Goal: Transaction & Acquisition: Purchase product/service

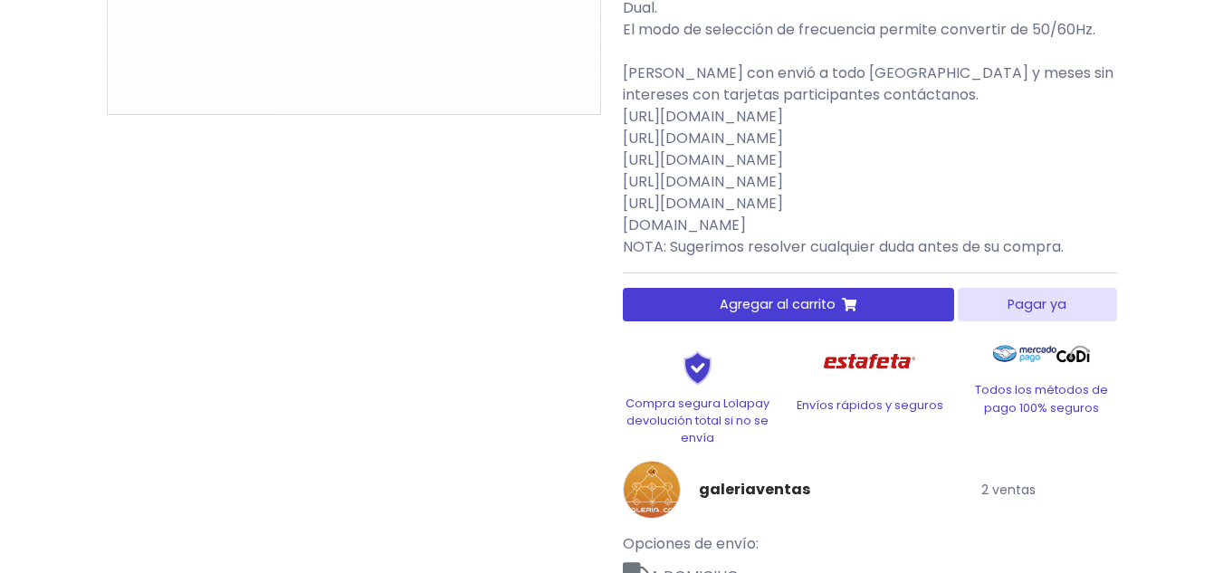
scroll to position [724, 0]
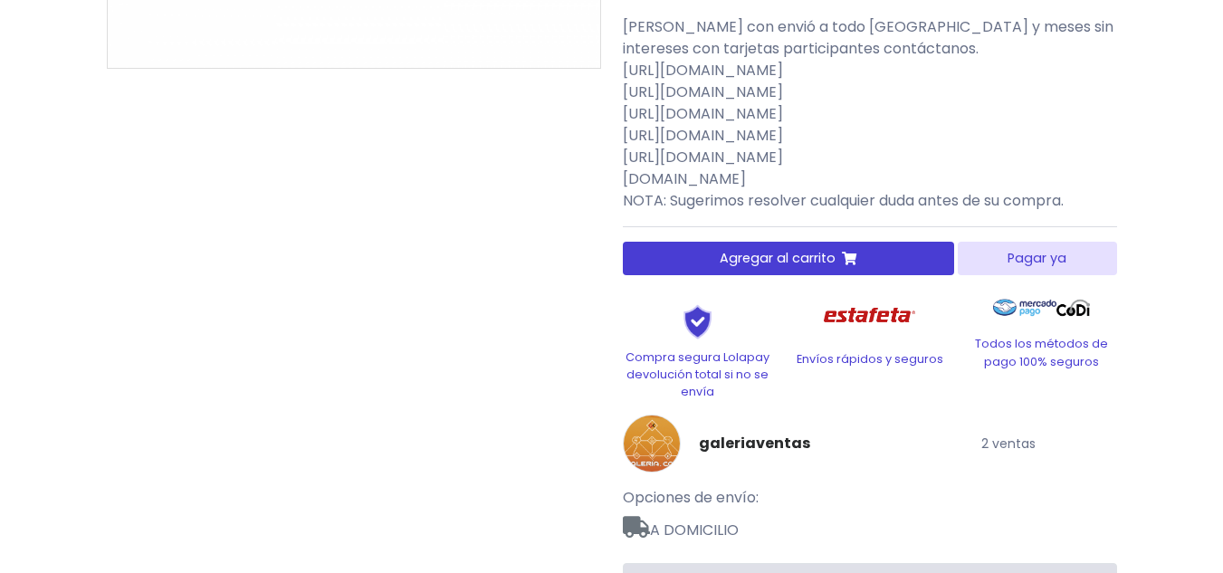
click at [812, 269] on button "Agregar al carrito" at bounding box center [789, 258] width 332 height 33
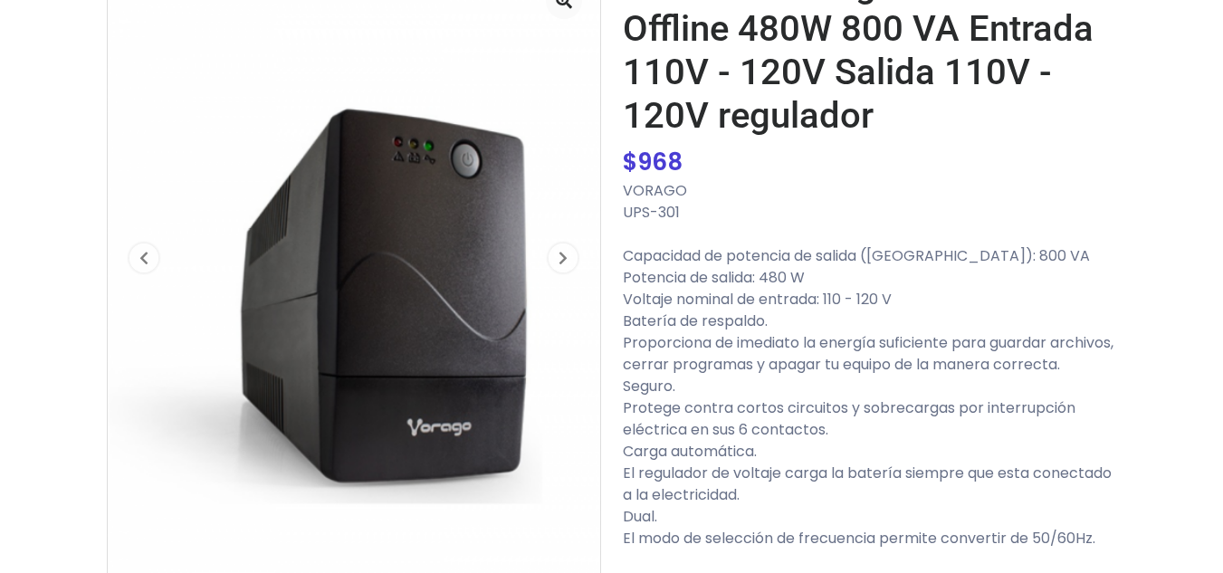
scroll to position [0, 0]
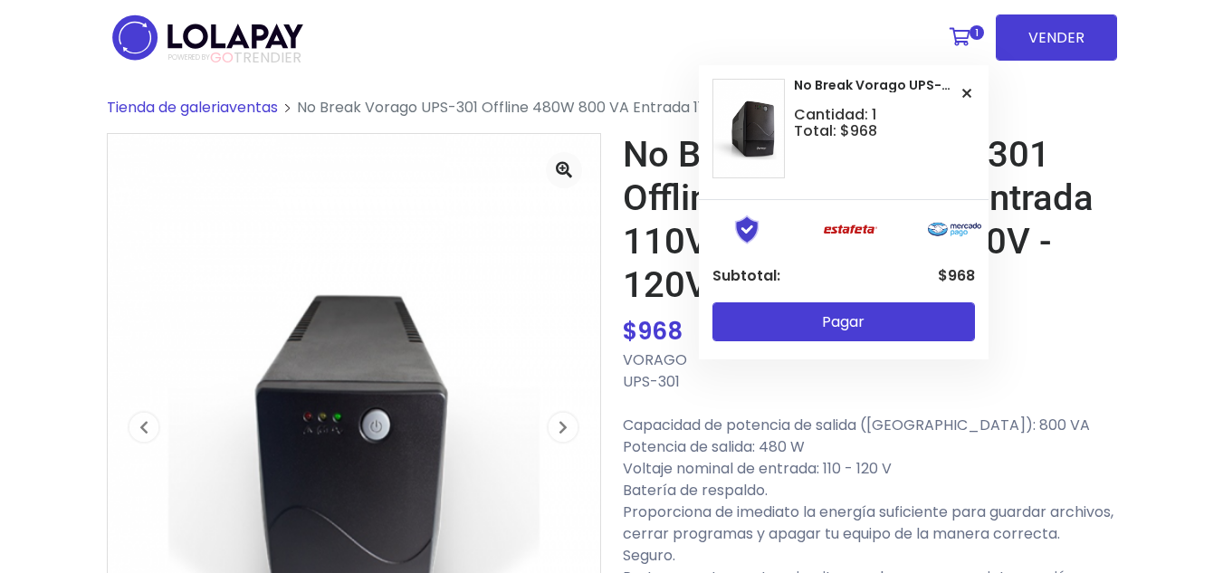
click at [960, 28] on icon at bounding box center [959, 37] width 21 height 18
click at [872, 123] on span "Cantidad: 1 Total: $968" at bounding box center [835, 123] width 83 height 32
click at [820, 120] on span "Cantidad: 1 Total: $968" at bounding box center [835, 123] width 83 height 32
click at [837, 79] on span "No Break Vorago UPS-301 Offline 480W 800 VA Entrada 110V - 120V Salida 110V - 1…" at bounding box center [874, 86] width 160 height 14
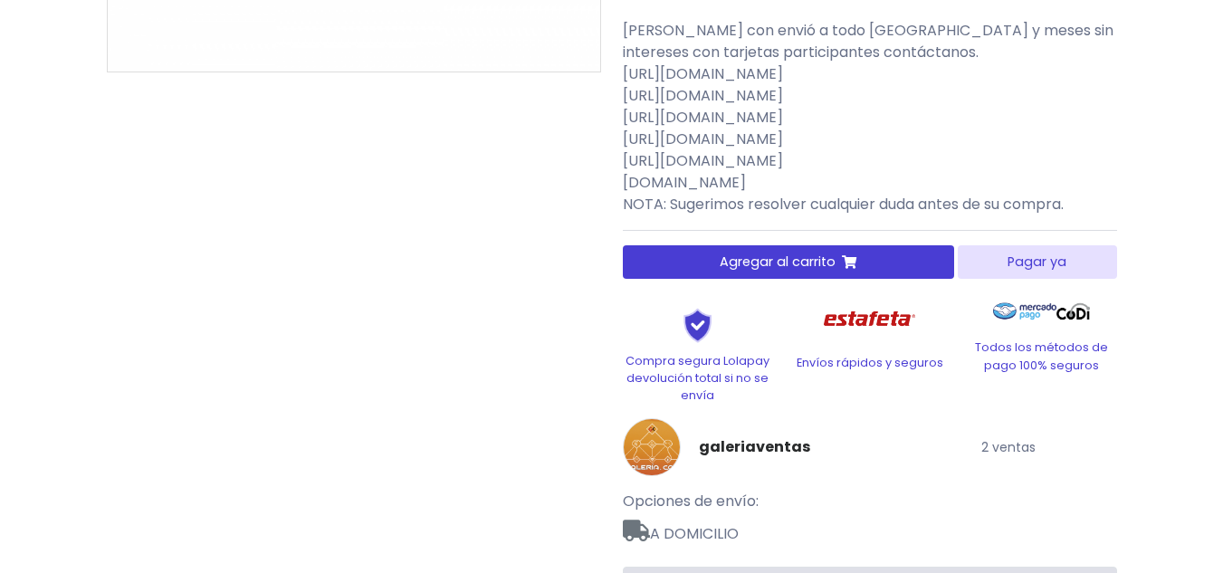
click at [894, 279] on button "Agregar al carrito" at bounding box center [789, 261] width 332 height 33
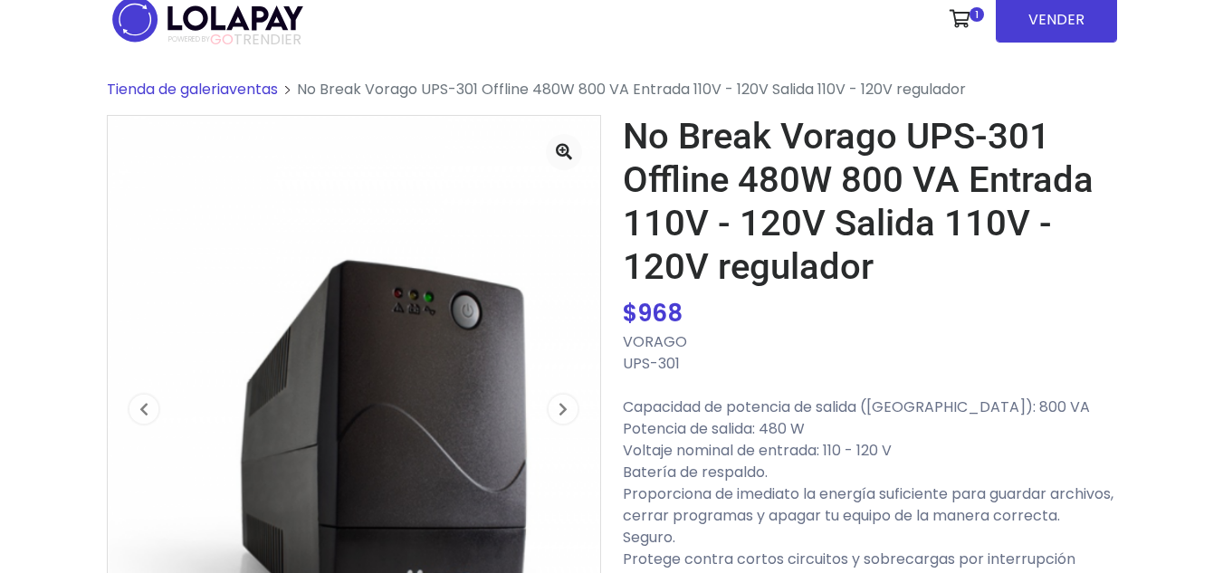
scroll to position [10, 0]
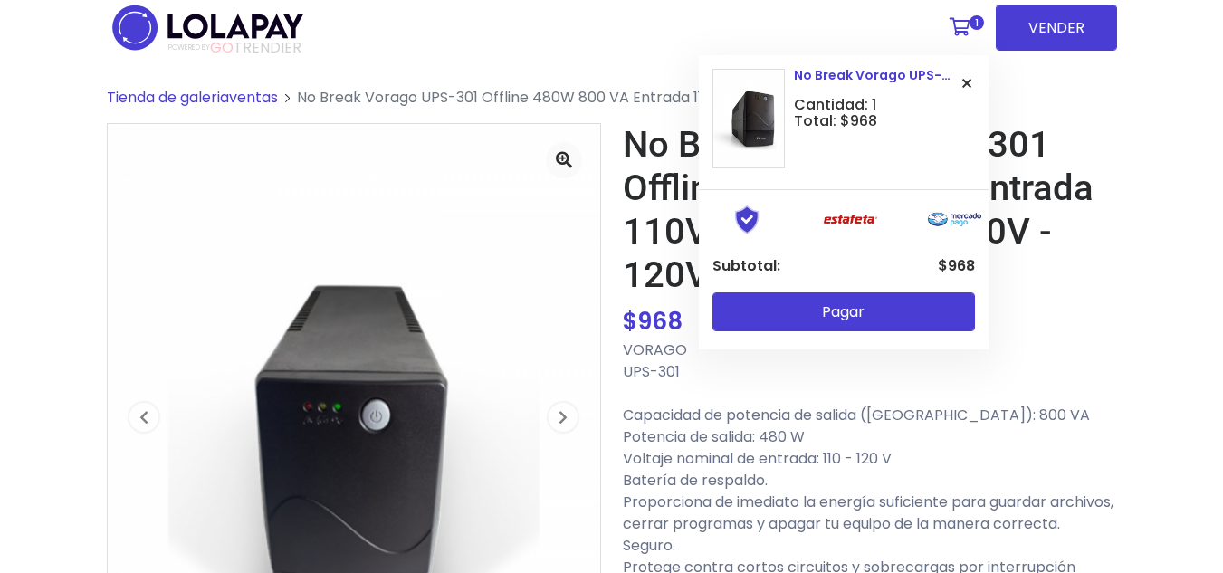
click at [968, 72] on button at bounding box center [967, 84] width 16 height 30
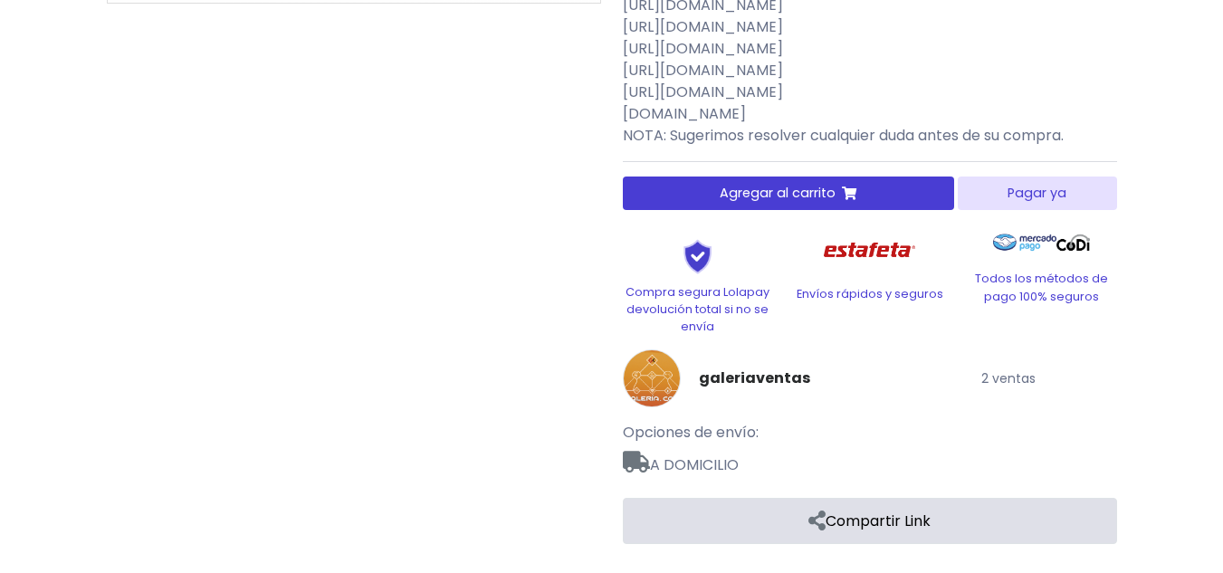
scroll to position [811, 0]
